Goal: Information Seeking & Learning: Check status

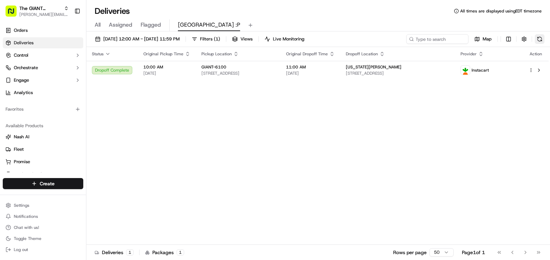
click at [541, 39] on button at bounding box center [539, 39] width 10 height 10
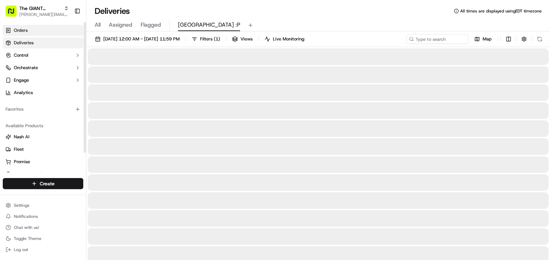
click at [29, 35] on link "Orders" at bounding box center [43, 30] width 80 height 11
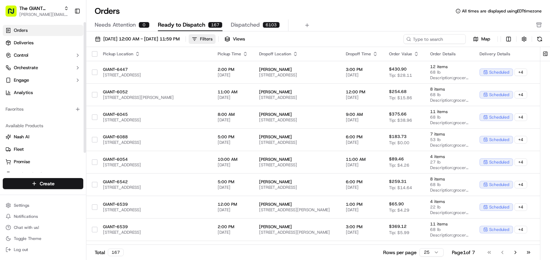
click at [212, 41] on div "Filters" at bounding box center [206, 39] width 12 height 6
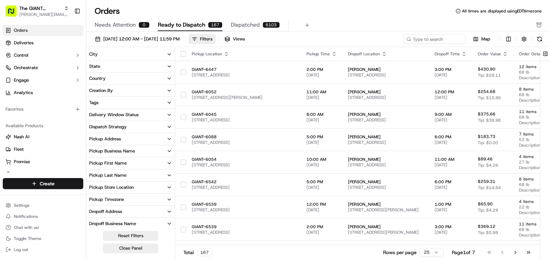
click at [124, 52] on button "City" at bounding box center [130, 54] width 88 height 12
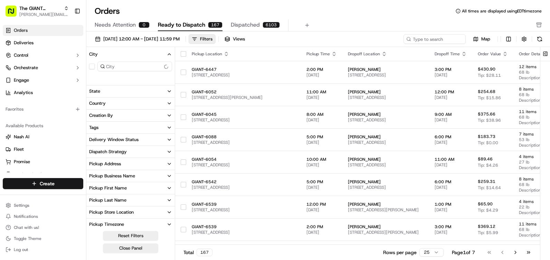
click at [120, 67] on input at bounding box center [134, 66] width 75 height 10
type input "6"
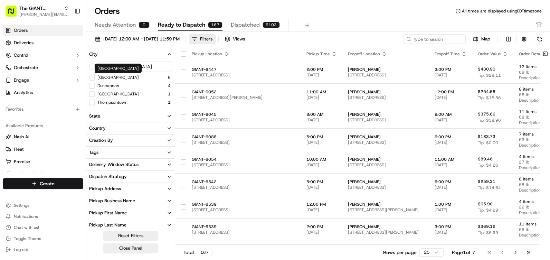
type input "[GEOGRAPHIC_DATA]"
click at [99, 78] on label "[GEOGRAPHIC_DATA]" at bounding box center [117, 78] width 41 height 6
click at [95, 78] on button "[GEOGRAPHIC_DATA]" at bounding box center [92, 78] width 6 height 6
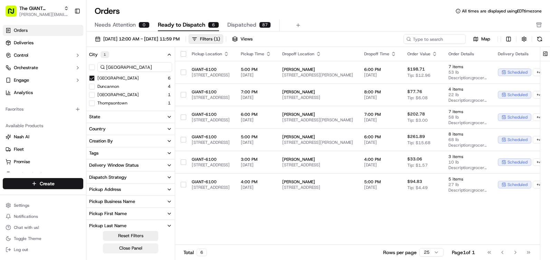
click at [141, 250] on button "Close Panel" at bounding box center [130, 248] width 55 height 10
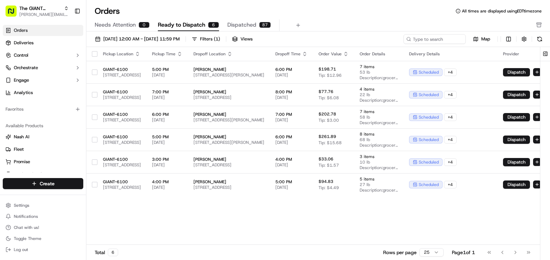
drag, startPoint x: 278, startPoint y: 234, endPoint x: 269, endPoint y: 231, distance: 10.3
click at [275, 230] on div "Pickup Location Pickup Time Dropoff Location Dropoff Time Order Value Order Det…" at bounding box center [329, 145] width 486 height 197
click at [302, 223] on div "Pickup Location Pickup Time Dropoff Location Dropoff Time Order Value Order Det…" at bounding box center [329, 145] width 486 height 197
click at [37, 40] on link "Deliveries" at bounding box center [43, 42] width 80 height 11
